Goal: Information Seeking & Learning: Check status

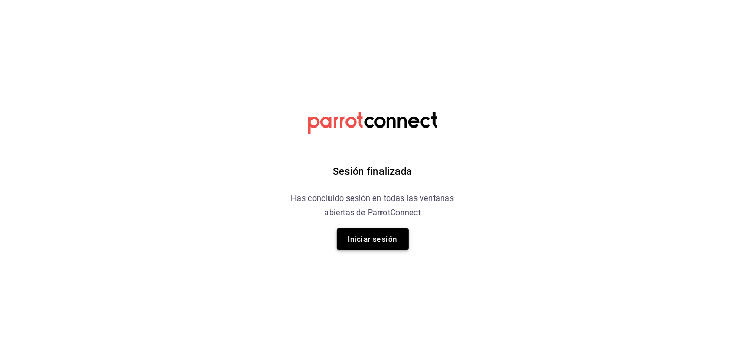
click at [374, 241] on button "Iniciar sesión" at bounding box center [373, 240] width 72 height 22
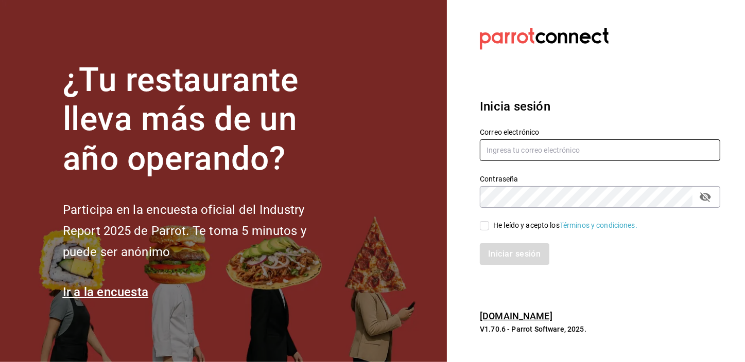
type input "josepalax90@gmail.com"
click at [486, 224] on input "He leído y acepto los Términos y condiciones." at bounding box center [484, 225] width 9 height 9
checkbox input "true"
click at [499, 257] on button "Iniciar sesión" at bounding box center [515, 254] width 70 height 22
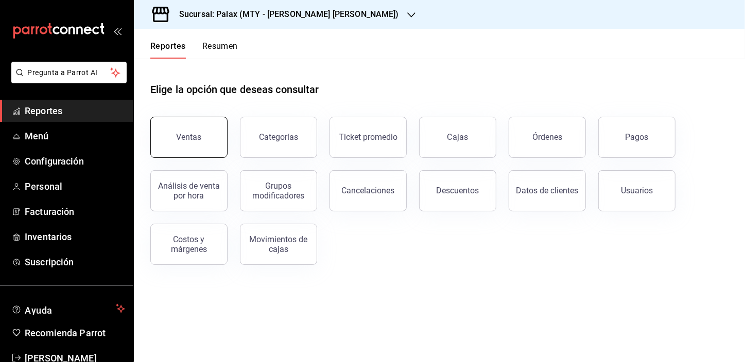
click at [187, 128] on button "Ventas" at bounding box center [188, 137] width 77 height 41
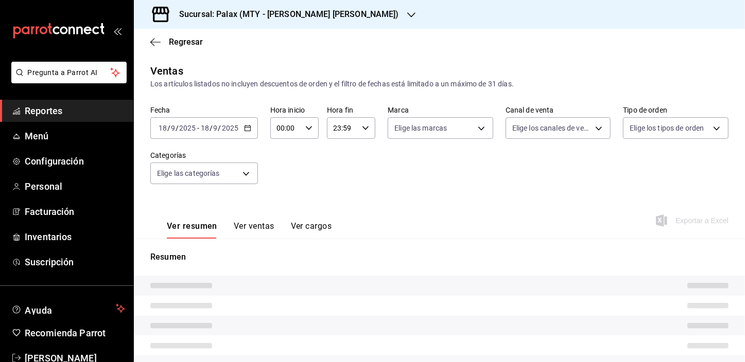
click at [277, 126] on input "00:00" at bounding box center [285, 128] width 31 height 21
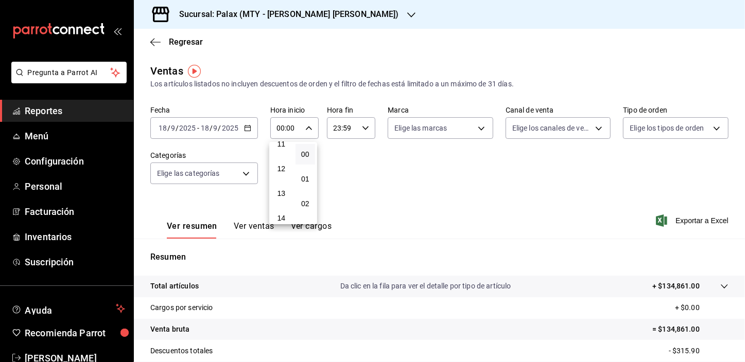
scroll to position [327, 0]
click at [279, 196] on span "15" at bounding box center [281, 198] width 8 height 8
type input "15:00"
click at [205, 178] on div at bounding box center [372, 181] width 745 height 362
click at [228, 167] on body "Pregunta a Parrot AI Reportes Menú Configuración Personal Facturación Inventari…" at bounding box center [372, 181] width 745 height 362
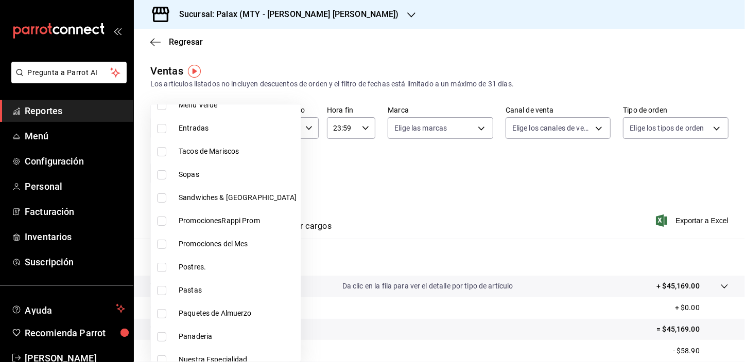
scroll to position [140, 0]
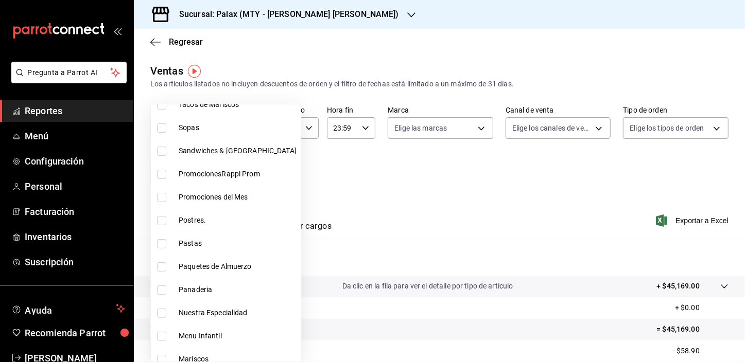
click at [160, 293] on input "checkbox" at bounding box center [161, 290] width 9 height 9
checkbox input "true"
type input "1ceab72d-41dd-42cd-99a7-d415d46efd3f"
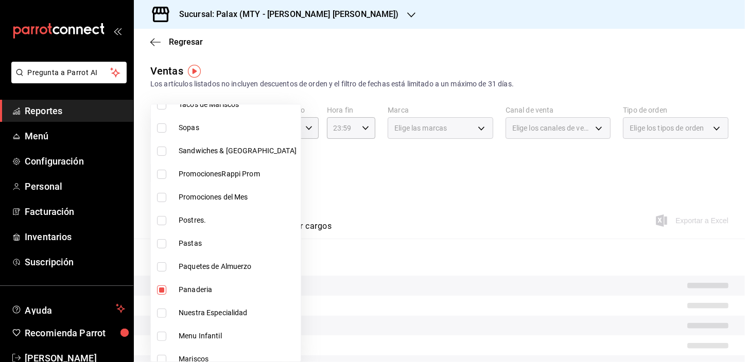
click at [377, 182] on div at bounding box center [372, 181] width 745 height 362
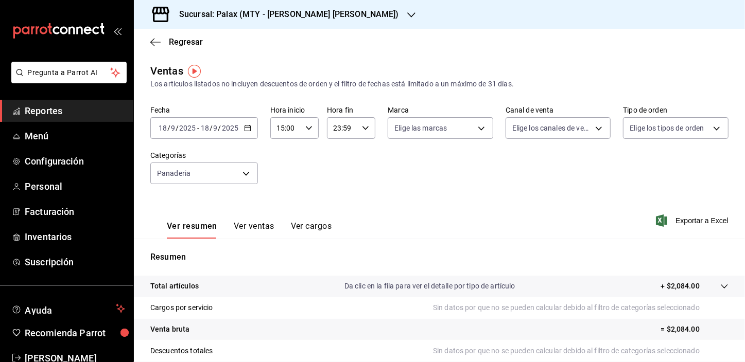
click at [255, 226] on button "Ver ventas" at bounding box center [254, 229] width 41 height 17
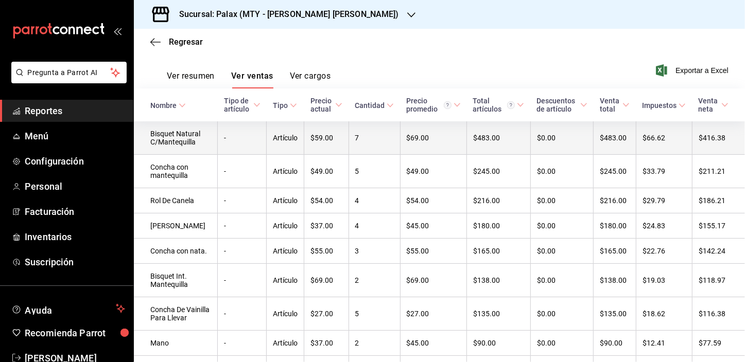
scroll to position [10, 0]
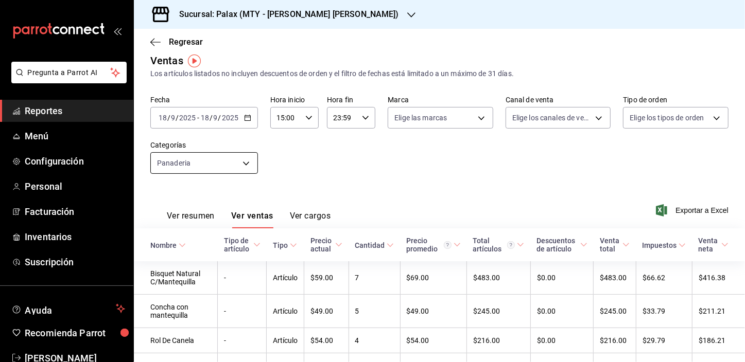
click at [196, 157] on body "Pregunta a Parrot AI Reportes Menú Configuración Personal Facturación Inventari…" at bounding box center [372, 181] width 745 height 362
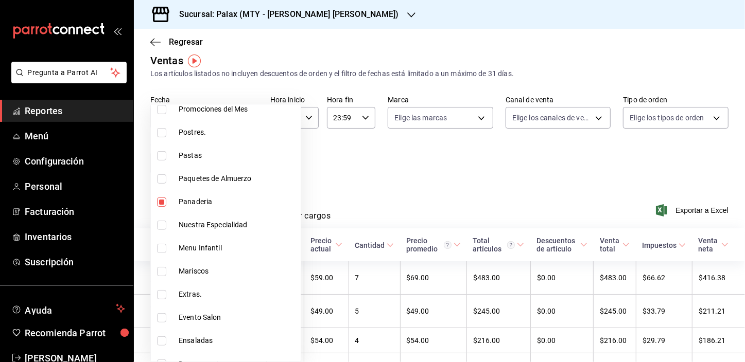
scroll to position [234, 0]
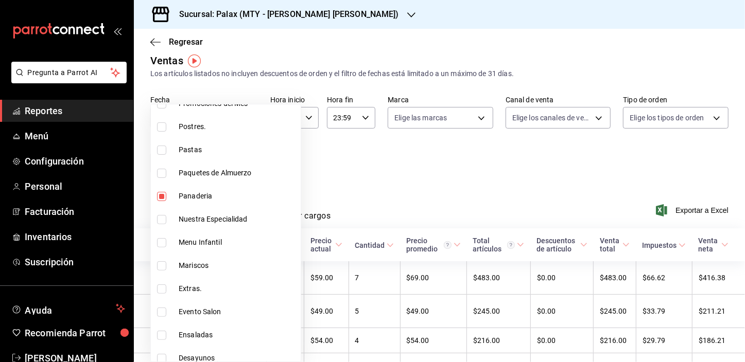
click at [161, 199] on input "checkbox" at bounding box center [161, 196] width 9 height 9
checkbox input "false"
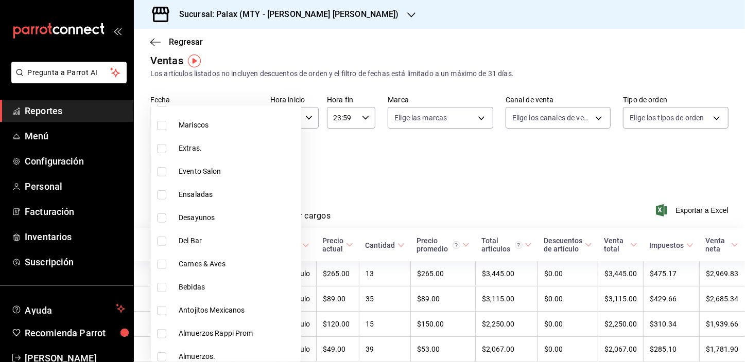
click at [165, 286] on input "checkbox" at bounding box center [161, 287] width 9 height 9
checkbox input "true"
type input "ee7bbba1-28a6-4927-8697-a9ba5172dd17"
click at [388, 165] on div at bounding box center [372, 181] width 745 height 362
